Goal: Ask a question

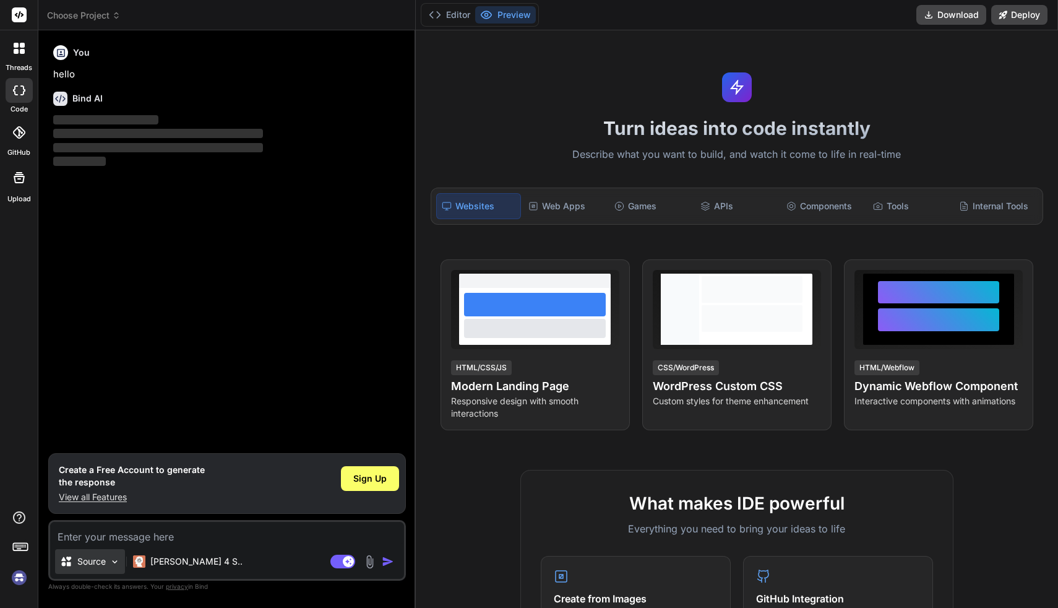
click at [103, 556] on p "Source" at bounding box center [91, 561] width 28 height 12
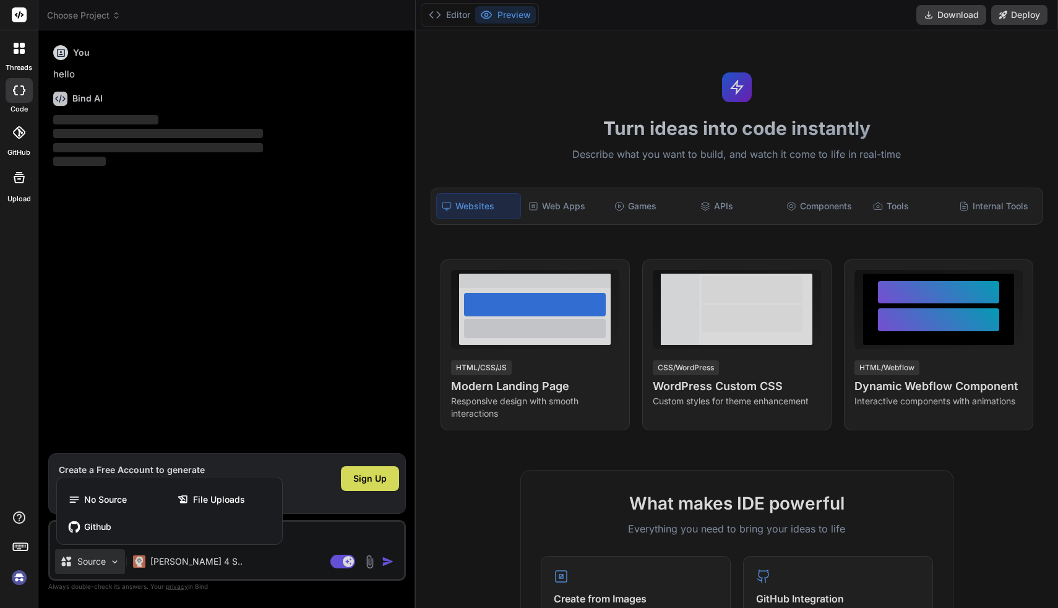
click at [155, 416] on div at bounding box center [529, 304] width 1058 height 608
type textarea "x"
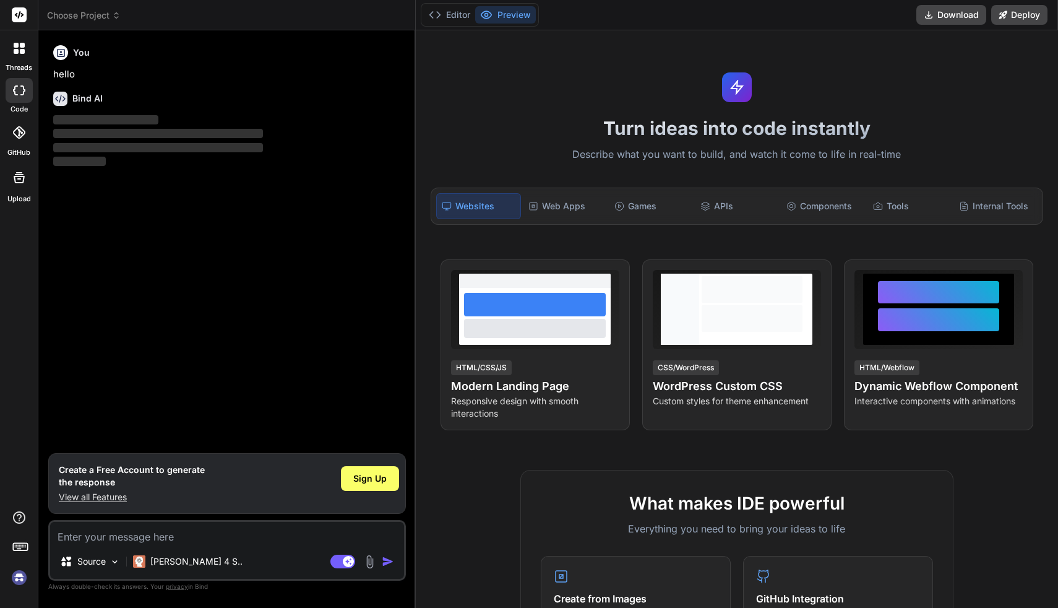
click at [250, 538] on textarea at bounding box center [227, 533] width 354 height 22
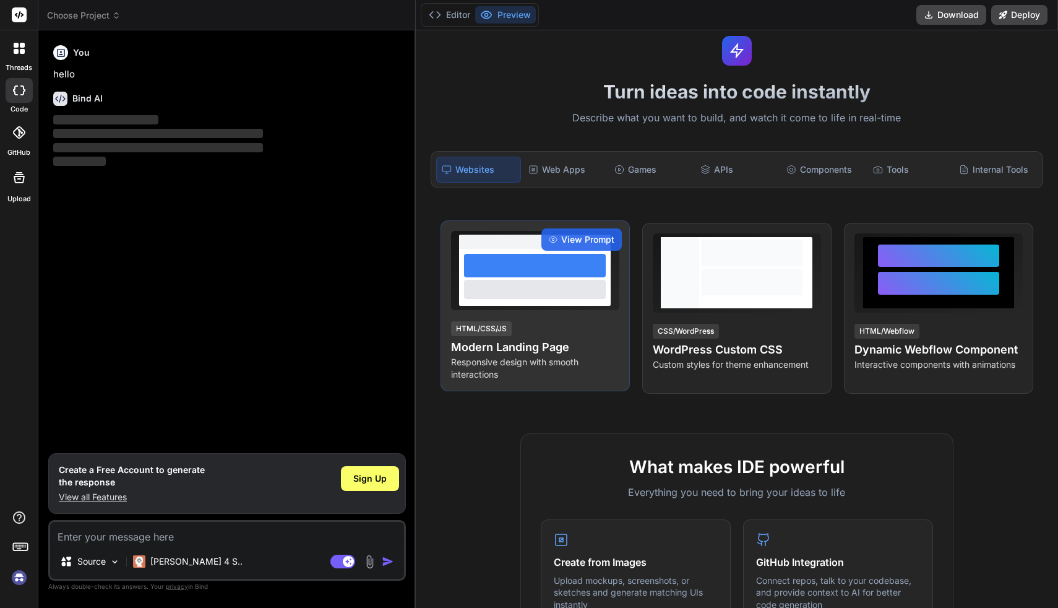
scroll to position [37, 0]
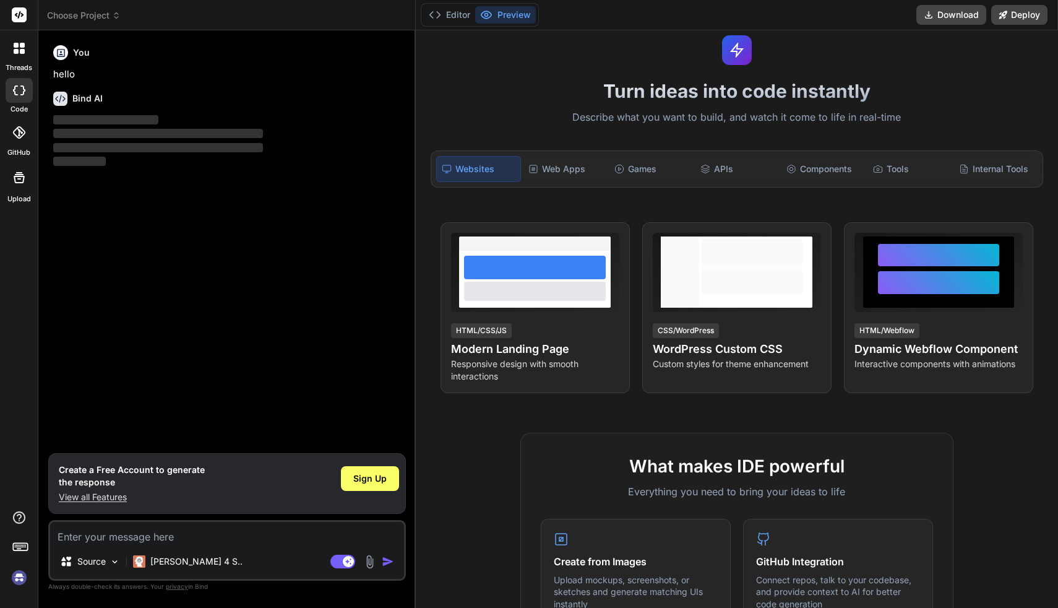
type textarea "m"
type textarea "x"
type textarea "me"
type textarea "x"
type textarea "mer"
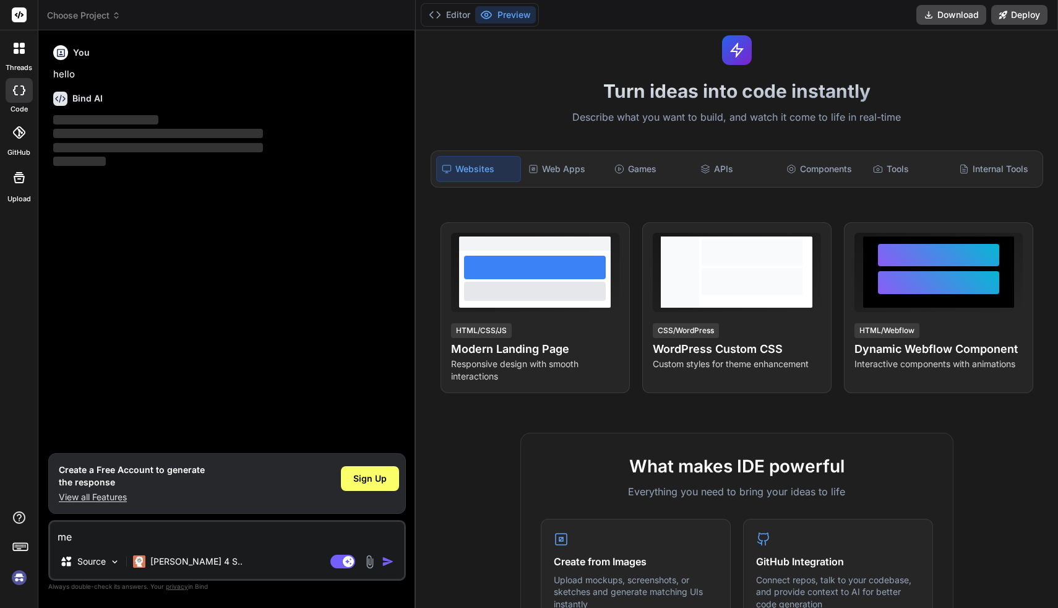
type textarea "x"
type textarea "merh"
type textarea "x"
type textarea "merha"
type textarea "x"
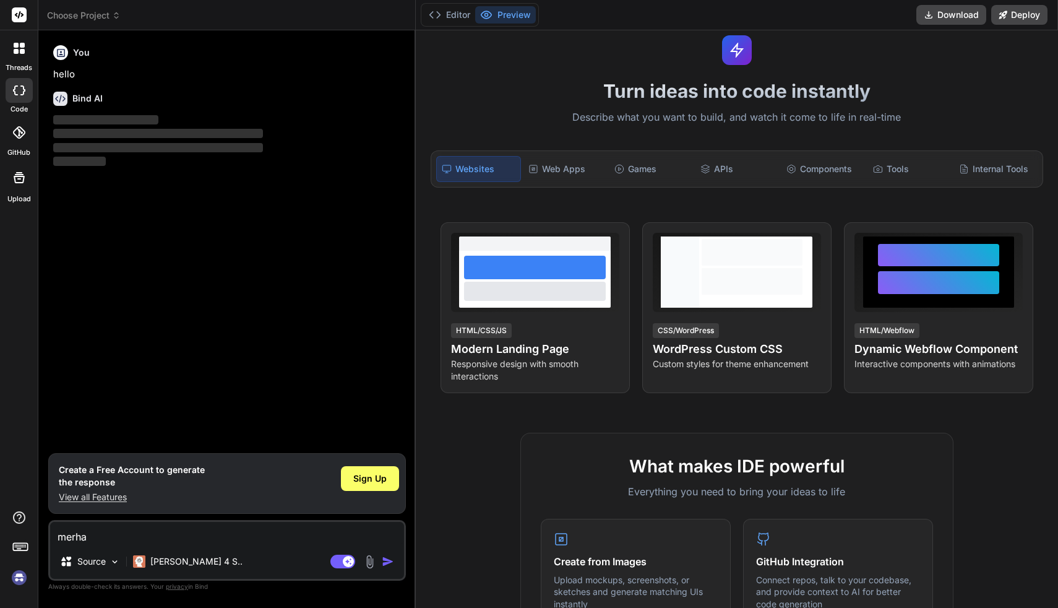
type textarea "merhab"
type textarea "x"
type textarea "merhaba"
type textarea "x"
type textarea "merhaba"
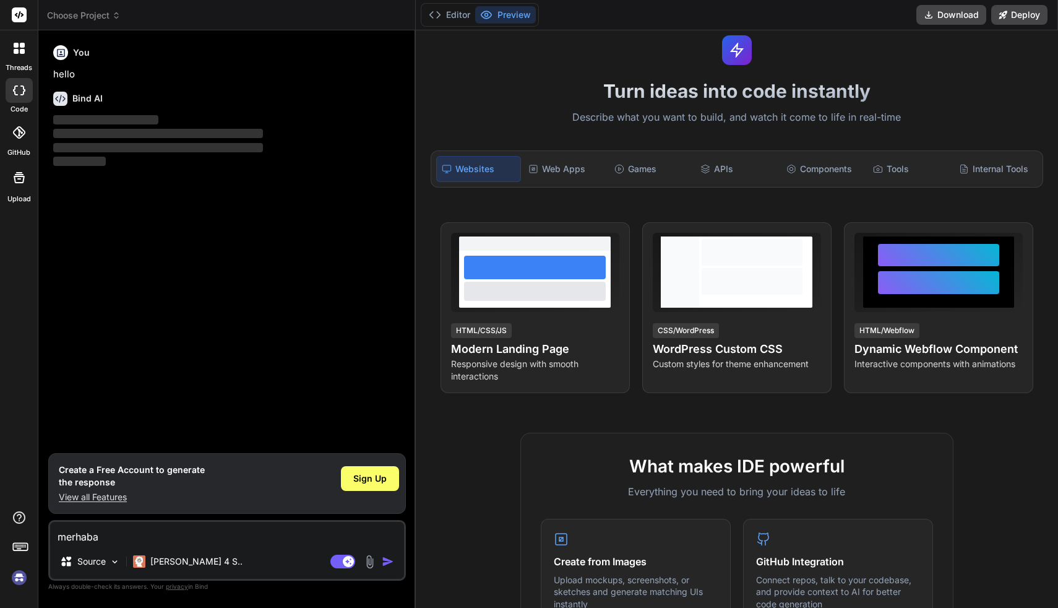
click at [386, 563] on img "button" at bounding box center [388, 561] width 12 height 12
click at [382, 555] on button "button" at bounding box center [390, 561] width 17 height 12
click at [386, 563] on img "button" at bounding box center [388, 561] width 12 height 12
click at [361, 394] on div "You hello Bind AI ‌ ‌ ‌ ‌" at bounding box center [228, 246] width 355 height 413
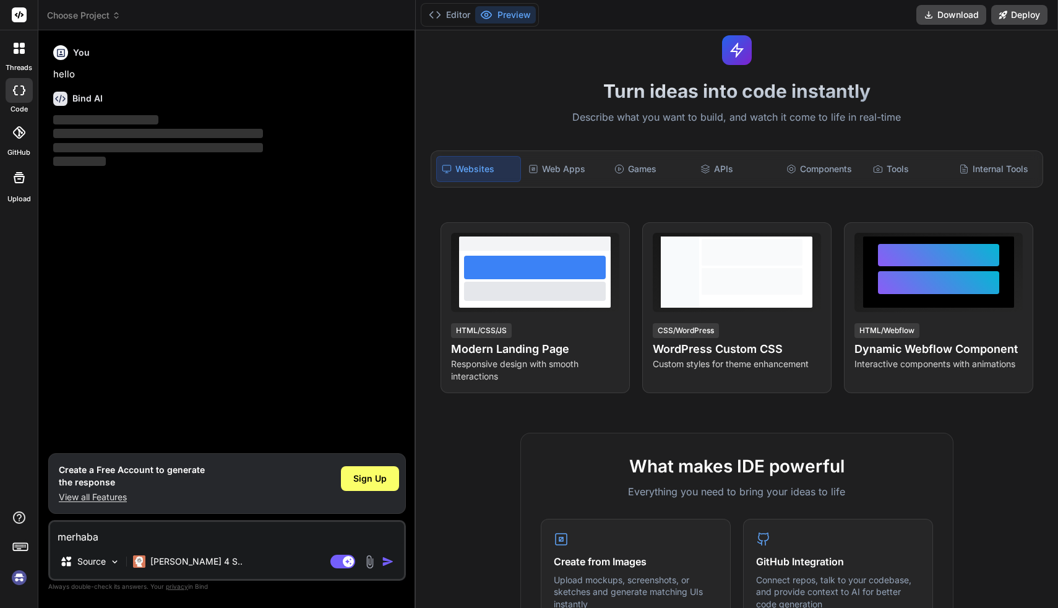
click at [390, 571] on div "Source Claude 4 S.." at bounding box center [227, 564] width 354 height 30
click at [387, 550] on div "Source Claude 4 S.." at bounding box center [227, 564] width 354 height 30
click at [387, 558] on img "button" at bounding box center [388, 561] width 12 height 12
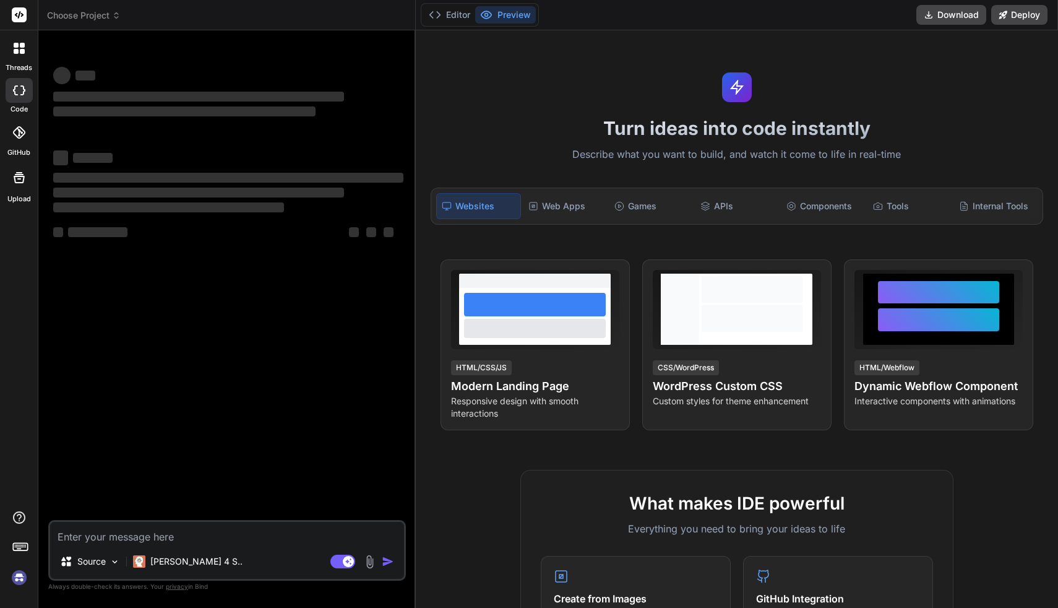
click at [374, 540] on textarea at bounding box center [227, 533] width 354 height 22
type textarea "x"
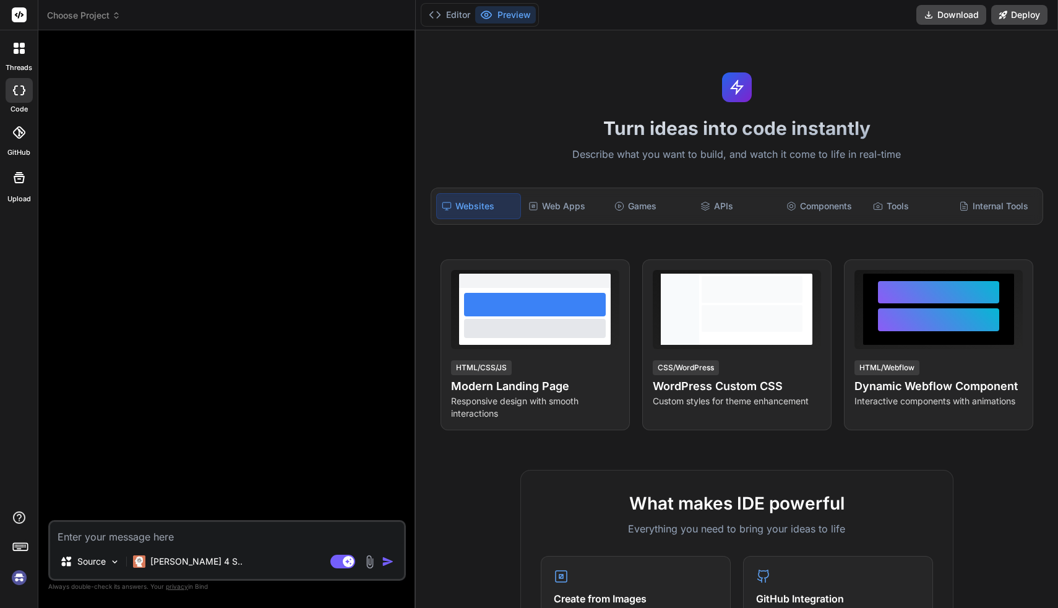
type textarea "m"
type textarea "x"
type textarea "me"
type textarea "x"
type textarea "mer"
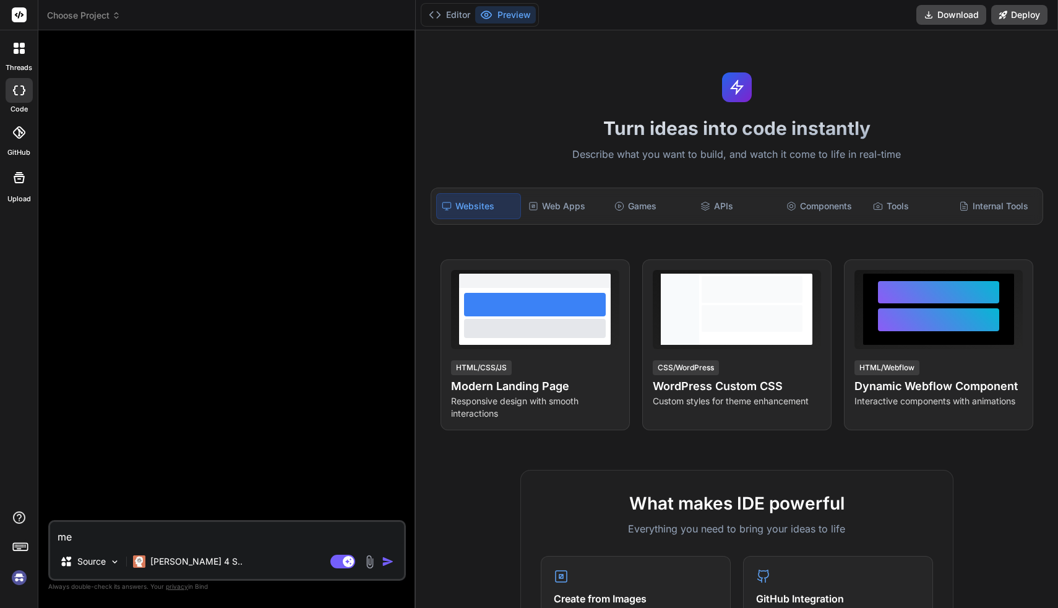
type textarea "x"
type textarea "merh"
type textarea "x"
type textarea "merha"
type textarea "x"
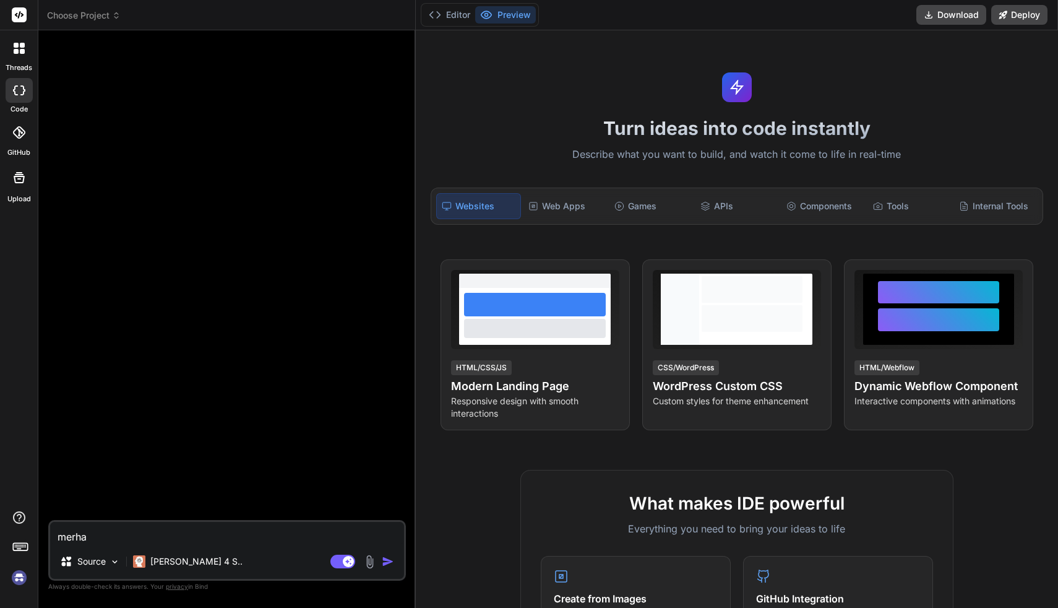
type textarea "merhah"
type textarea "x"
type textarea "merha"
type textarea "x"
type textarea "merhab"
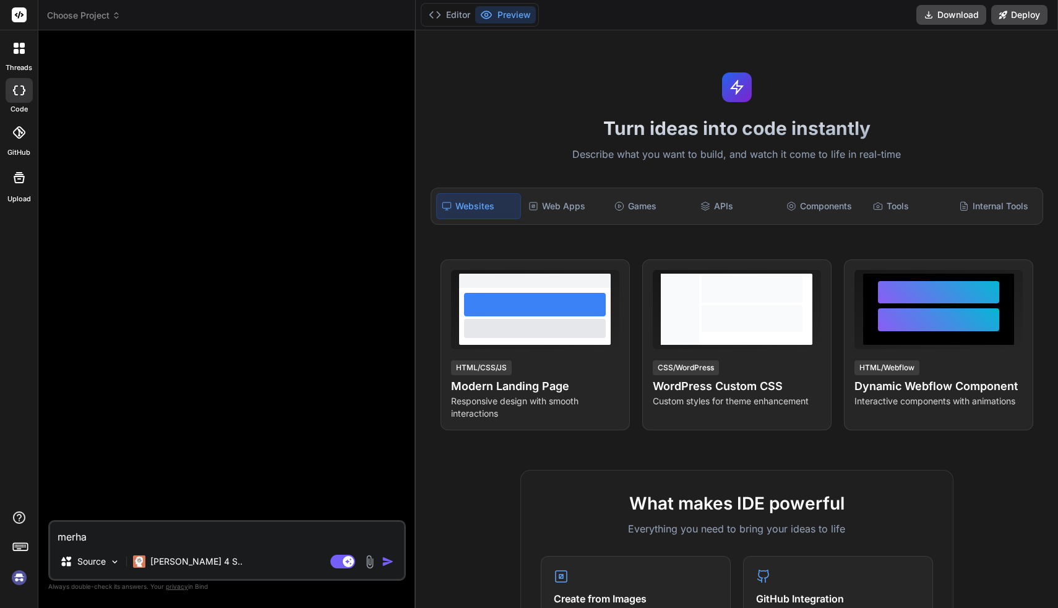
type textarea "x"
type textarea "merhaba"
type textarea "x"
type textarea "merhaba"
click at [389, 562] on img "button" at bounding box center [388, 561] width 12 height 12
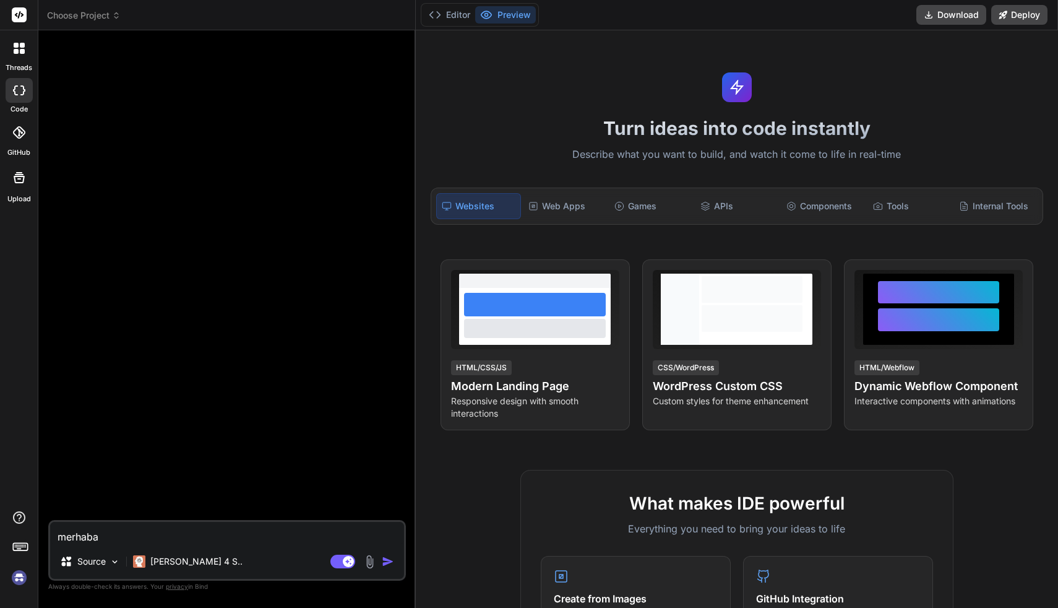
type textarea "x"
